Goal: Check status: Check status

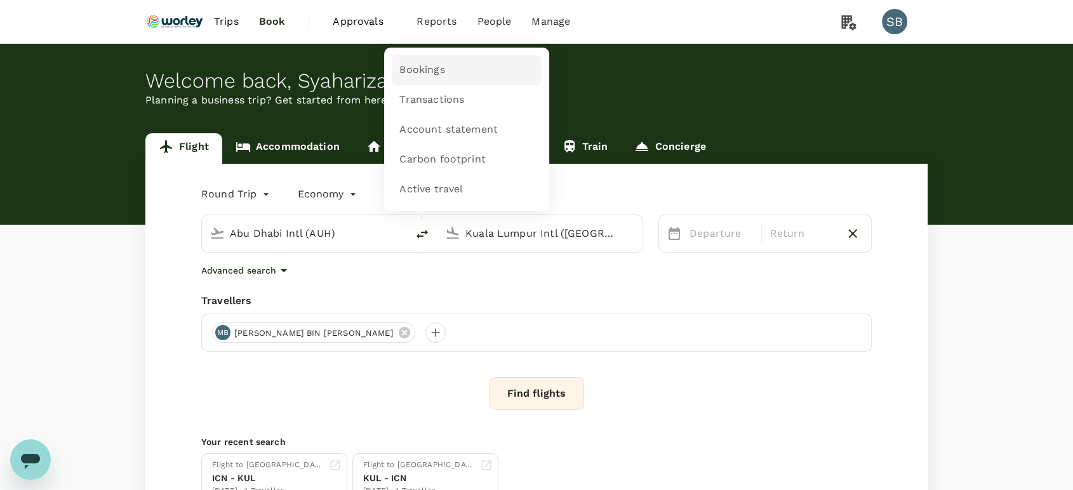
click at [433, 63] on span "Bookings" at bounding box center [421, 70] width 45 height 15
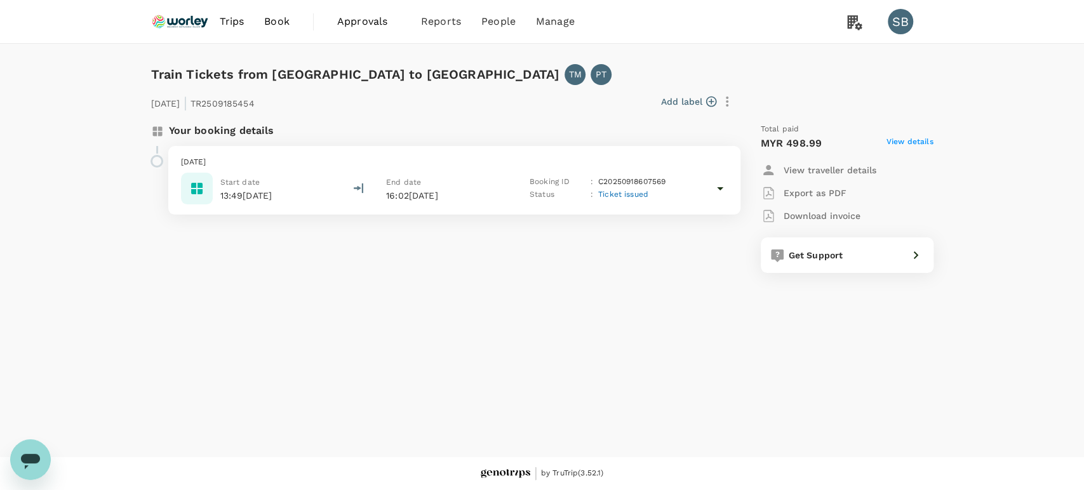
click at [444, 165] on p "Wednesday, 24 Sep 2025" at bounding box center [454, 162] width 547 height 13
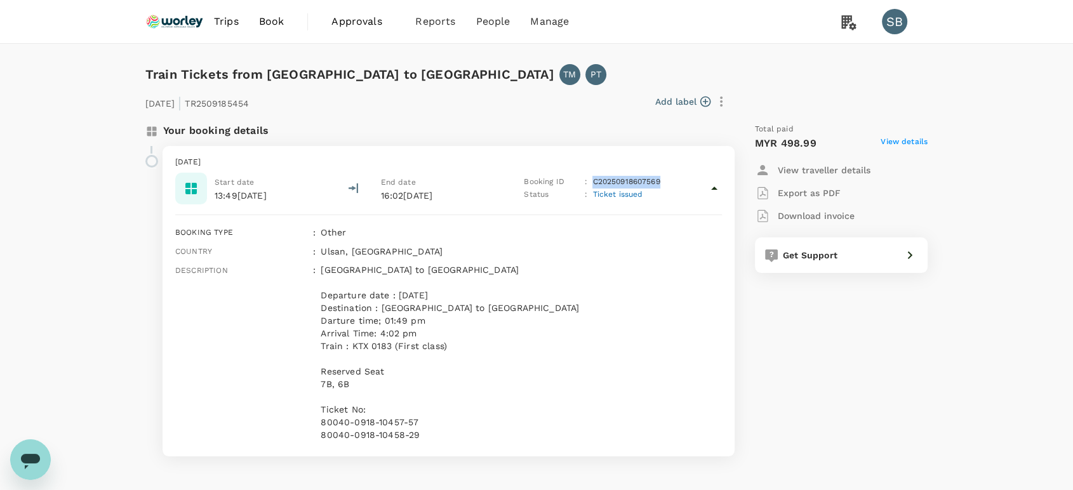
drag, startPoint x: 661, startPoint y: 185, endPoint x: 594, endPoint y: 186, distance: 67.3
click at [594, 186] on div "Booking ID : C20250918607569" at bounding box center [596, 182] width 145 height 13
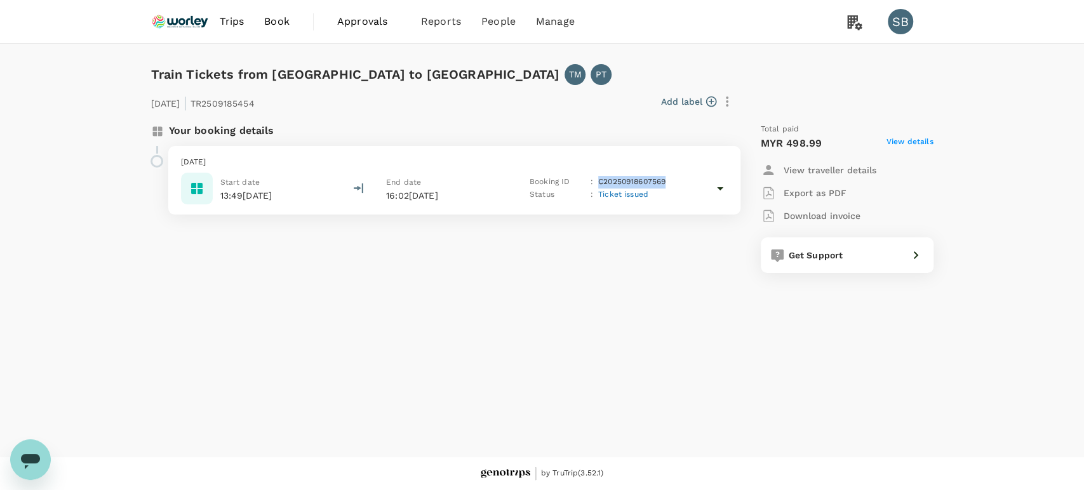
copy p "C20250918607569"
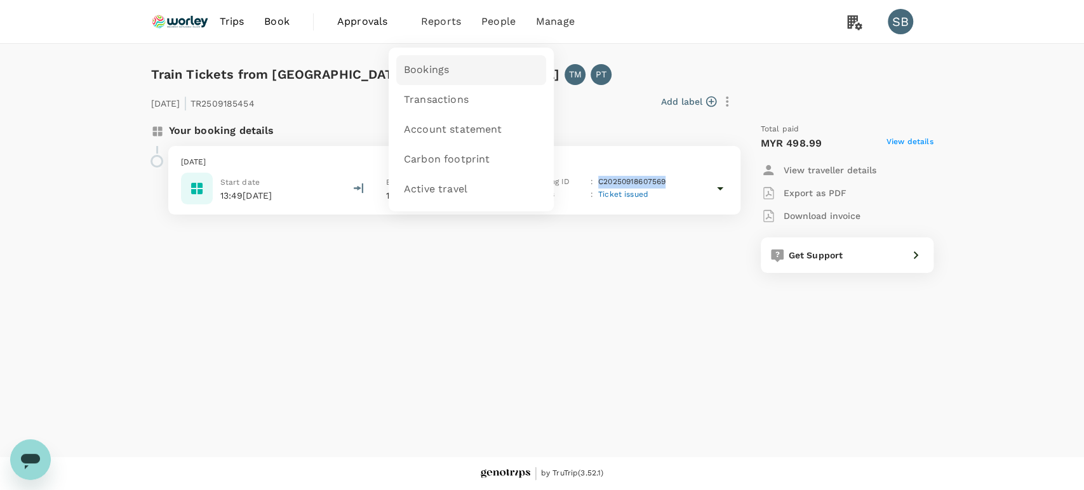
click at [450, 69] on link "Bookings" at bounding box center [471, 70] width 150 height 30
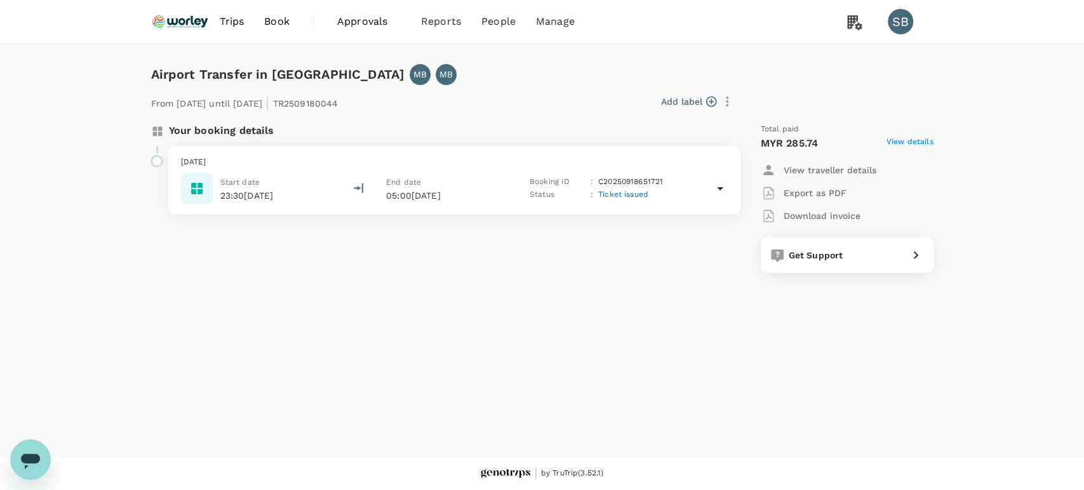
click at [472, 163] on p "[DATE]" at bounding box center [454, 162] width 547 height 13
